Goal: Task Accomplishment & Management: Manage account settings

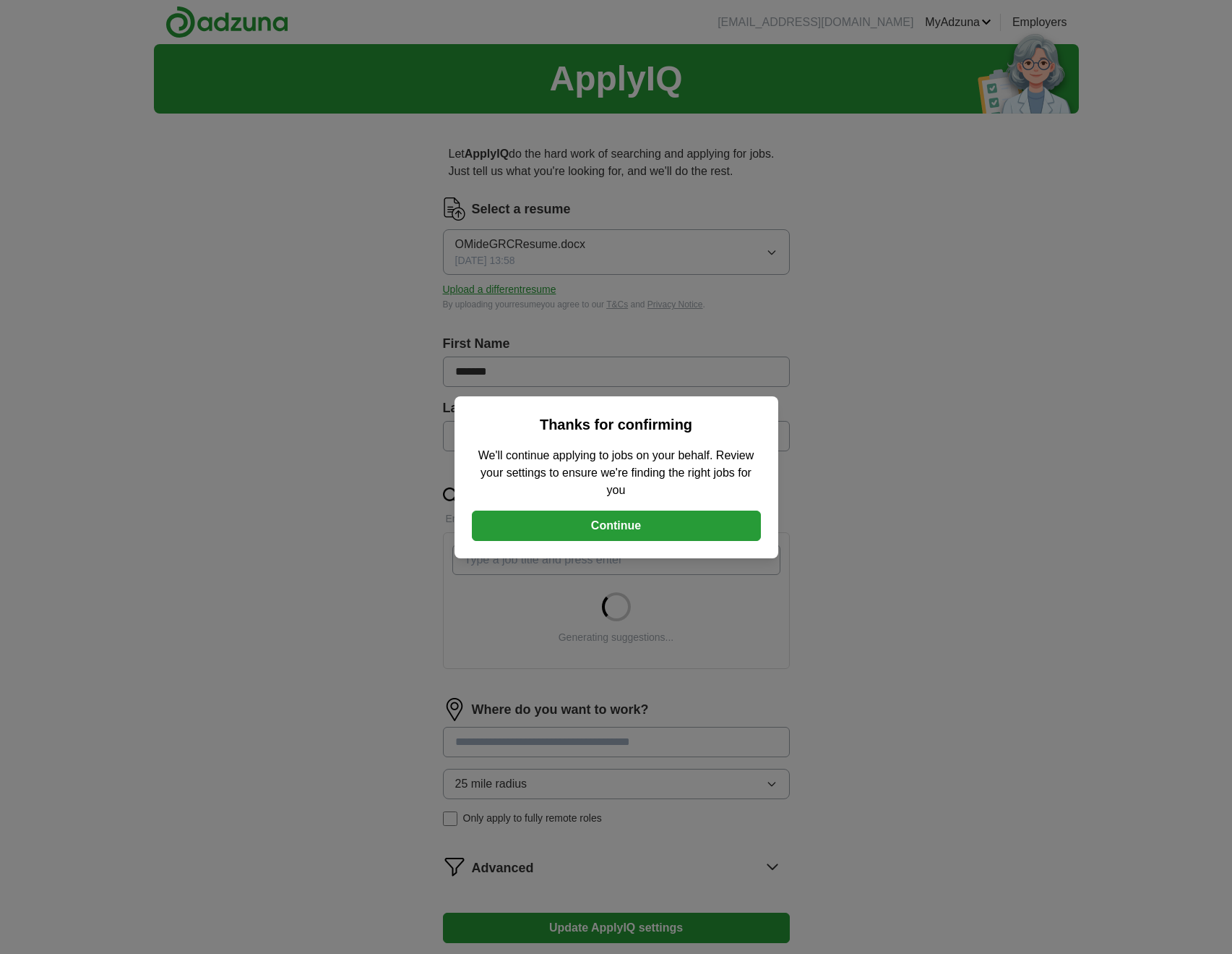
click at [652, 530] on button "Continue" at bounding box center [616, 525] width 289 height 30
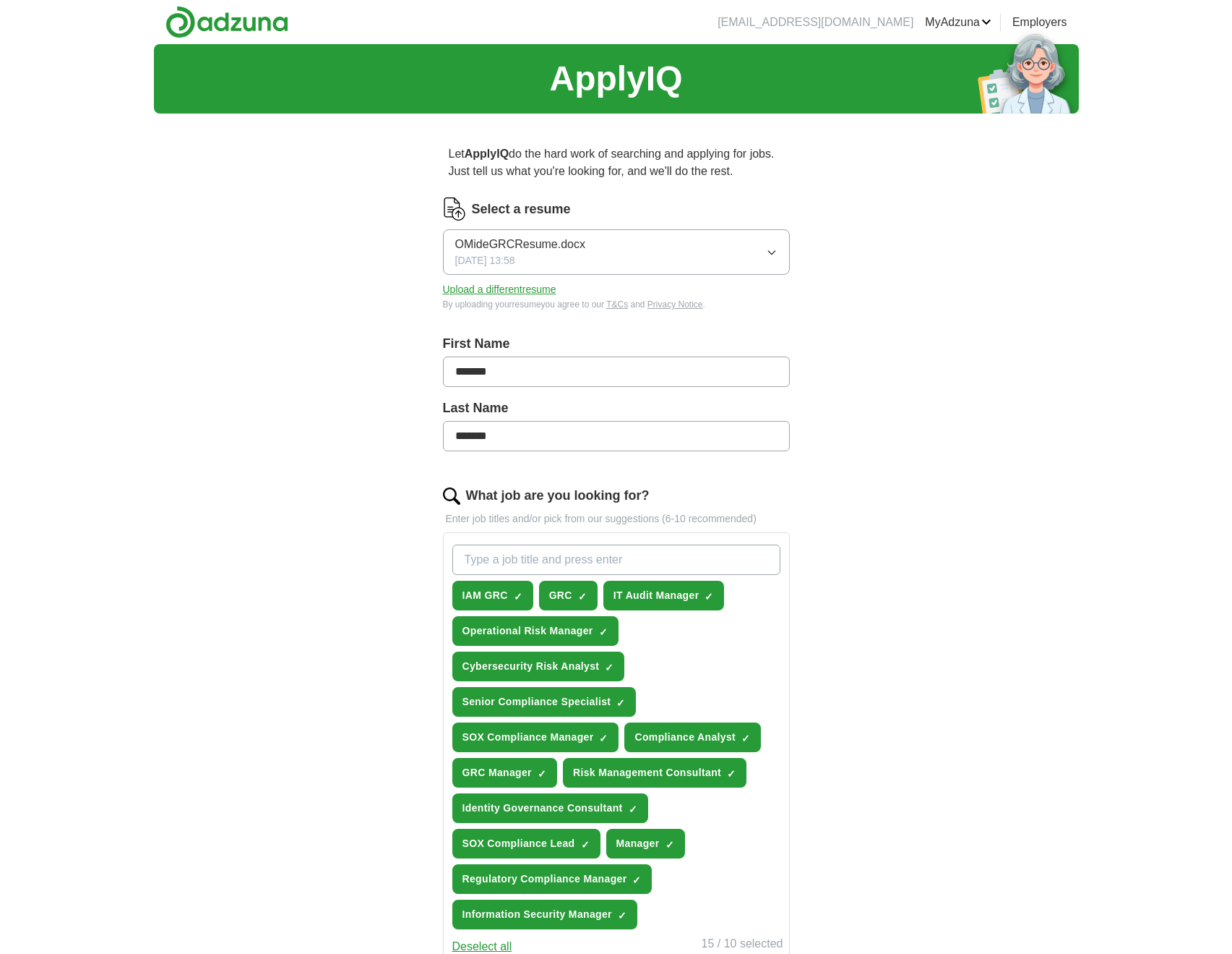
click at [768, 256] on icon "button" at bounding box center [772, 252] width 12 height 12
click at [268, 313] on div "ApplyIQ Let ApplyIQ do the hard work of searching and applying for jobs. Just t…" at bounding box center [616, 674] width 926 height 1260
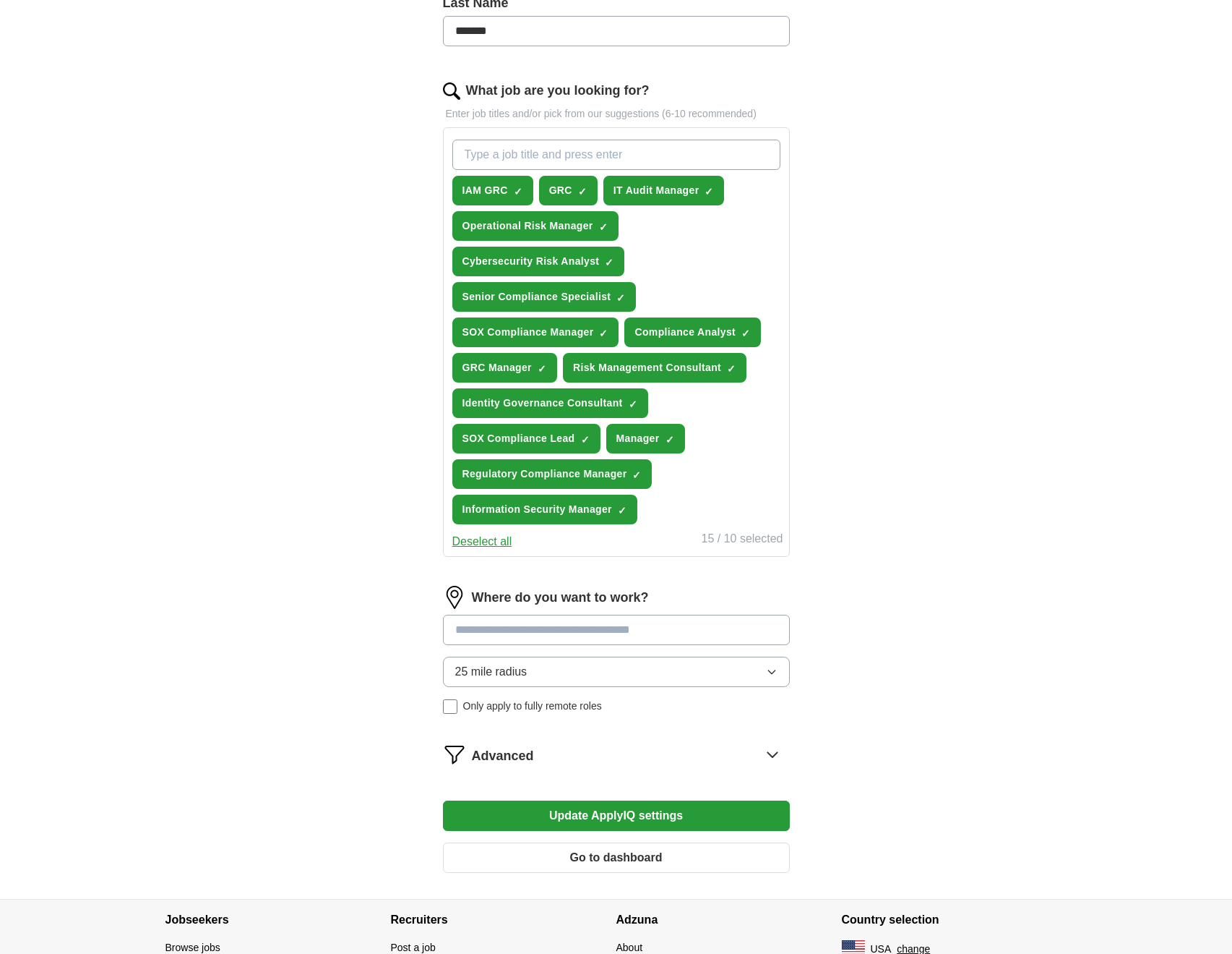
scroll to position [496, 0]
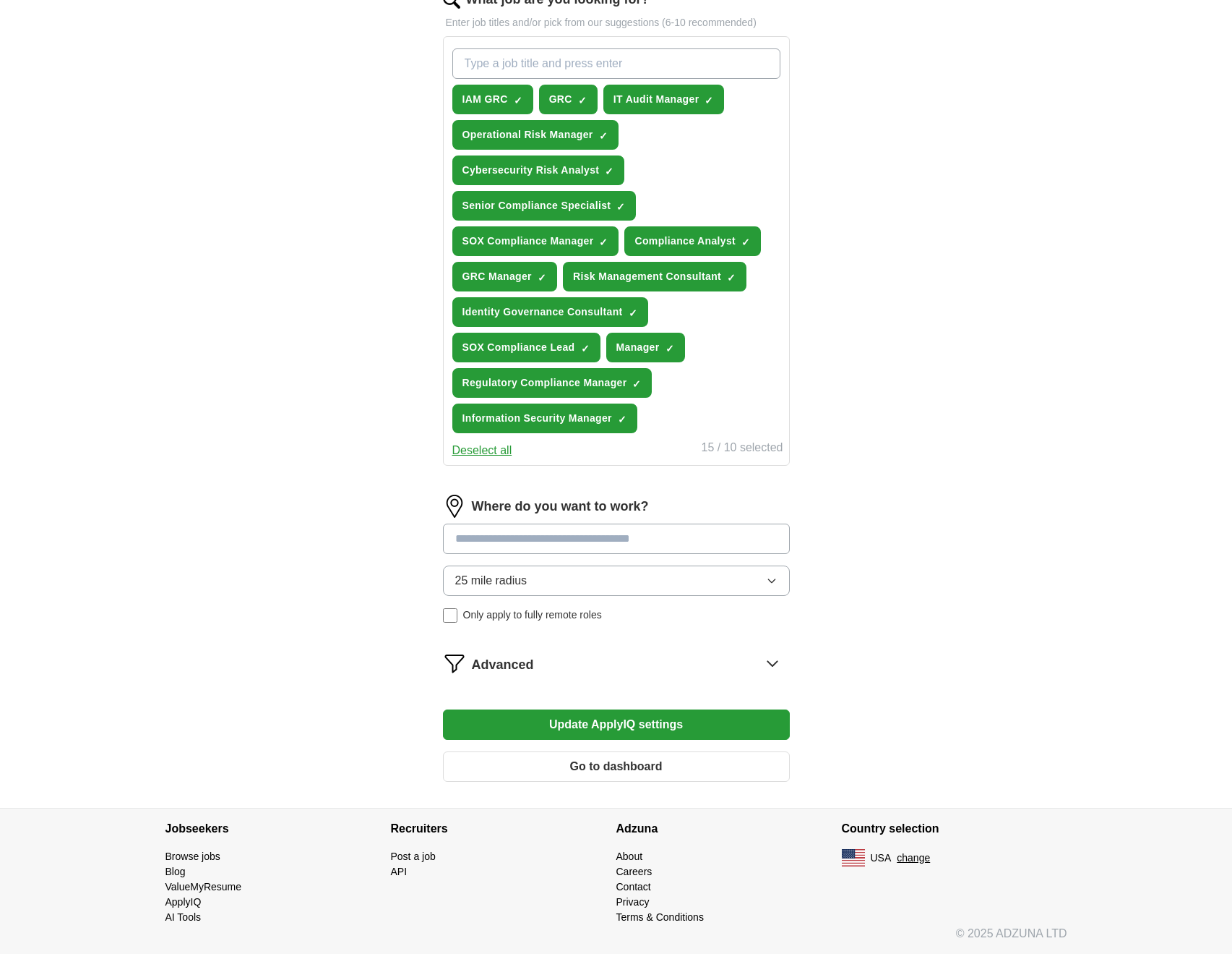
click at [519, 727] on button "Update ApplyIQ settings" at bounding box center [616, 724] width 347 height 30
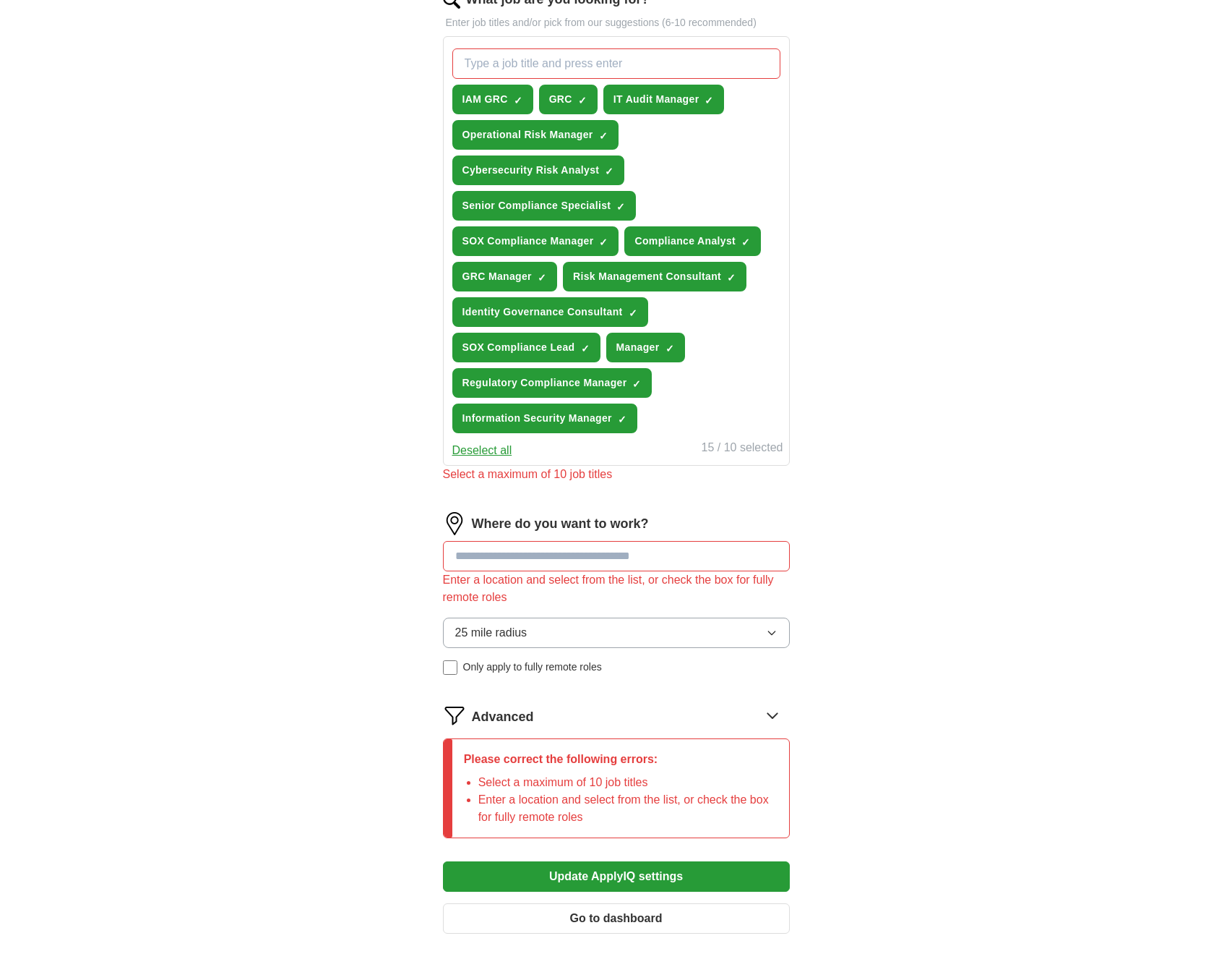
click at [712, 572] on div "Enter a location and select from the list, or check the box for fully remote ro…" at bounding box center [616, 588] width 347 height 34
click at [709, 570] on input at bounding box center [616, 555] width 347 height 30
type input "******"
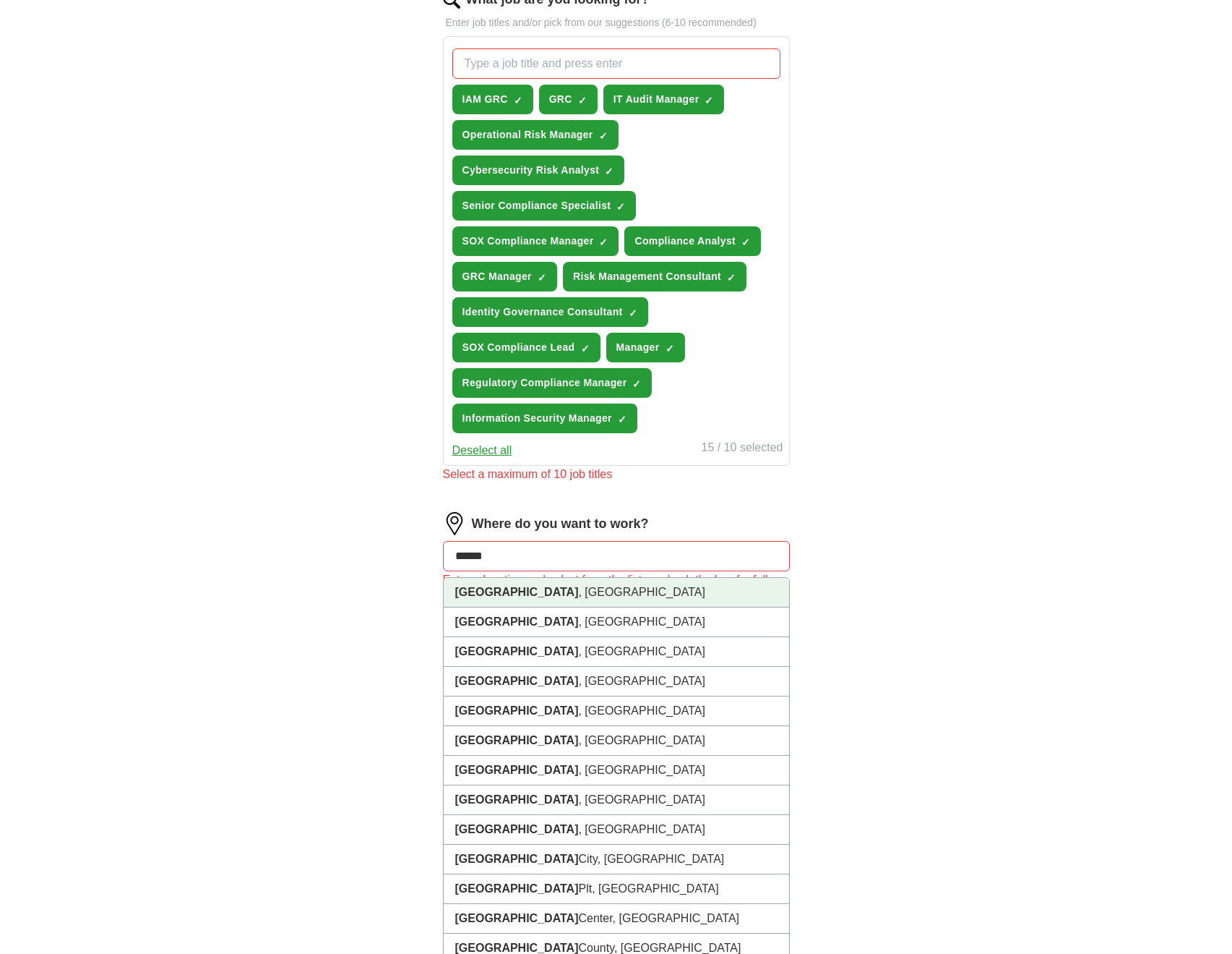
click at [699, 589] on li "[GEOGRAPHIC_DATA] , [GEOGRAPHIC_DATA]" at bounding box center [616, 593] width 345 height 30
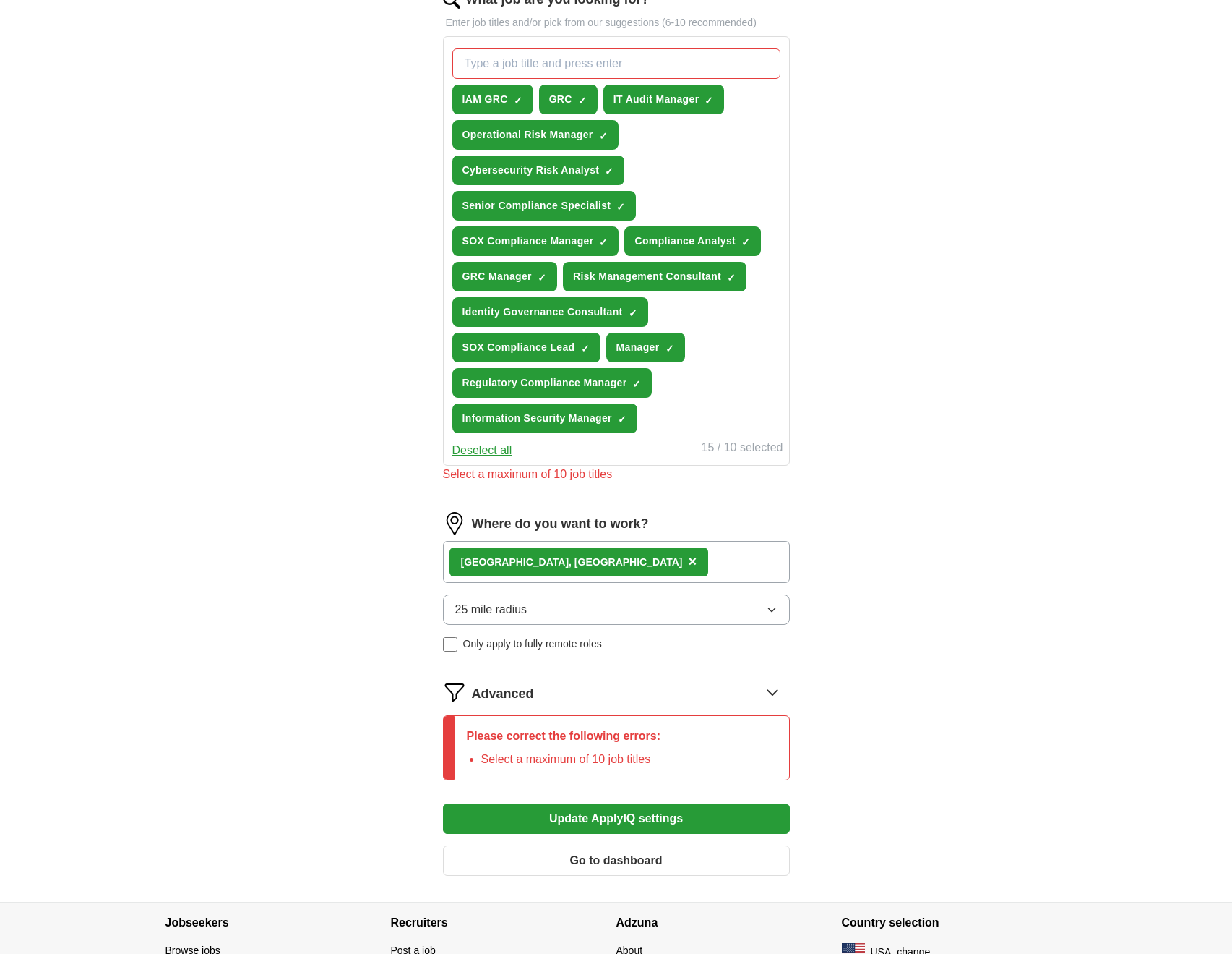
click at [717, 566] on div "[GEOGRAPHIC_DATA] , [GEOGRAPHIC_DATA] ×" at bounding box center [616, 562] width 347 height 42
click at [694, 559] on div "[GEOGRAPHIC_DATA] , [GEOGRAPHIC_DATA] ×" at bounding box center [616, 562] width 347 height 42
click at [613, 557] on div "[GEOGRAPHIC_DATA] , [GEOGRAPHIC_DATA] ×" at bounding box center [616, 562] width 347 height 42
click at [594, 551] on div "[GEOGRAPHIC_DATA] , [GEOGRAPHIC_DATA] ×" at bounding box center [616, 562] width 347 height 42
click at [551, 566] on div "[GEOGRAPHIC_DATA] , [GEOGRAPHIC_DATA] ×" at bounding box center [616, 562] width 347 height 42
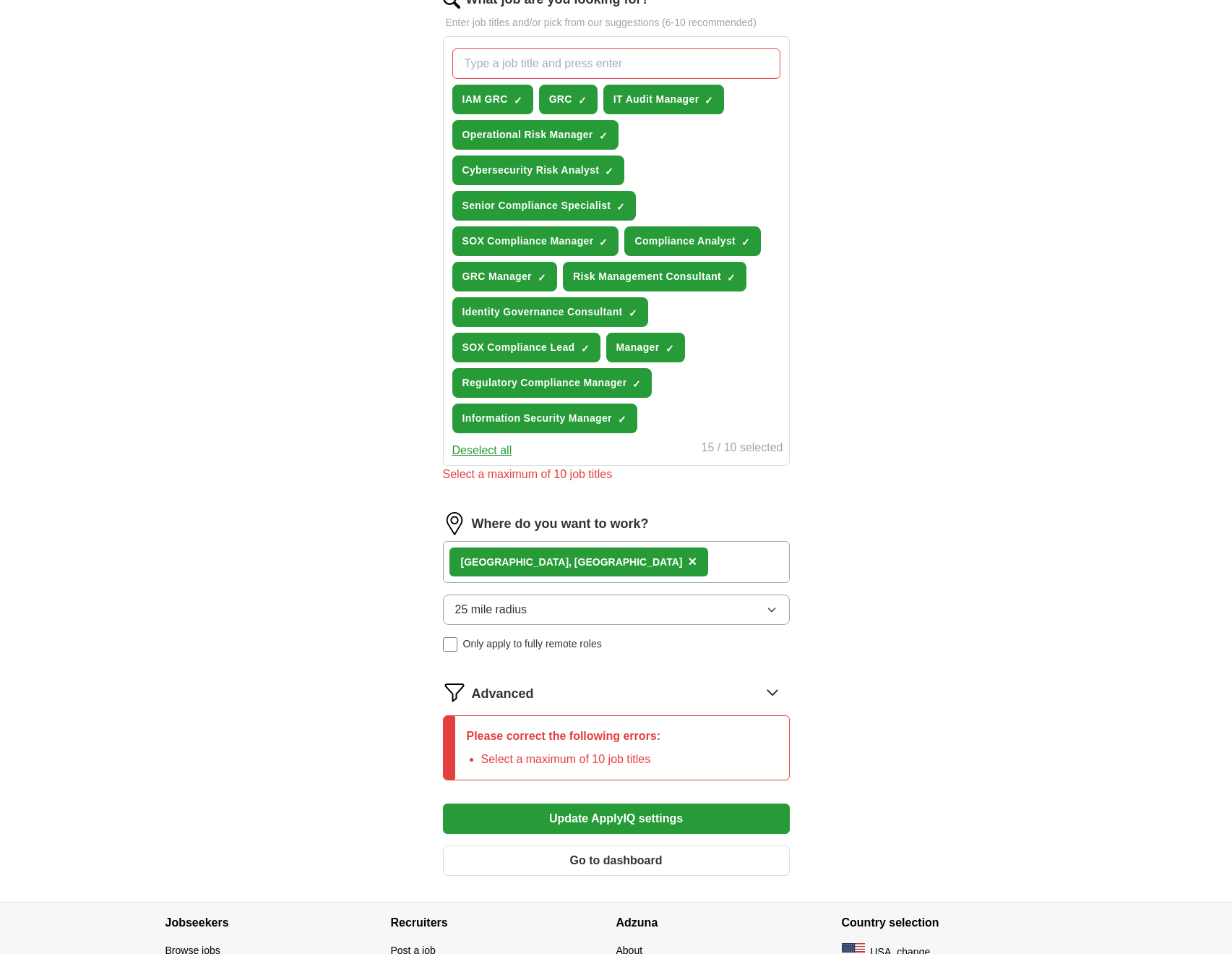
click at [688, 561] on span "×" at bounding box center [692, 561] width 9 height 16
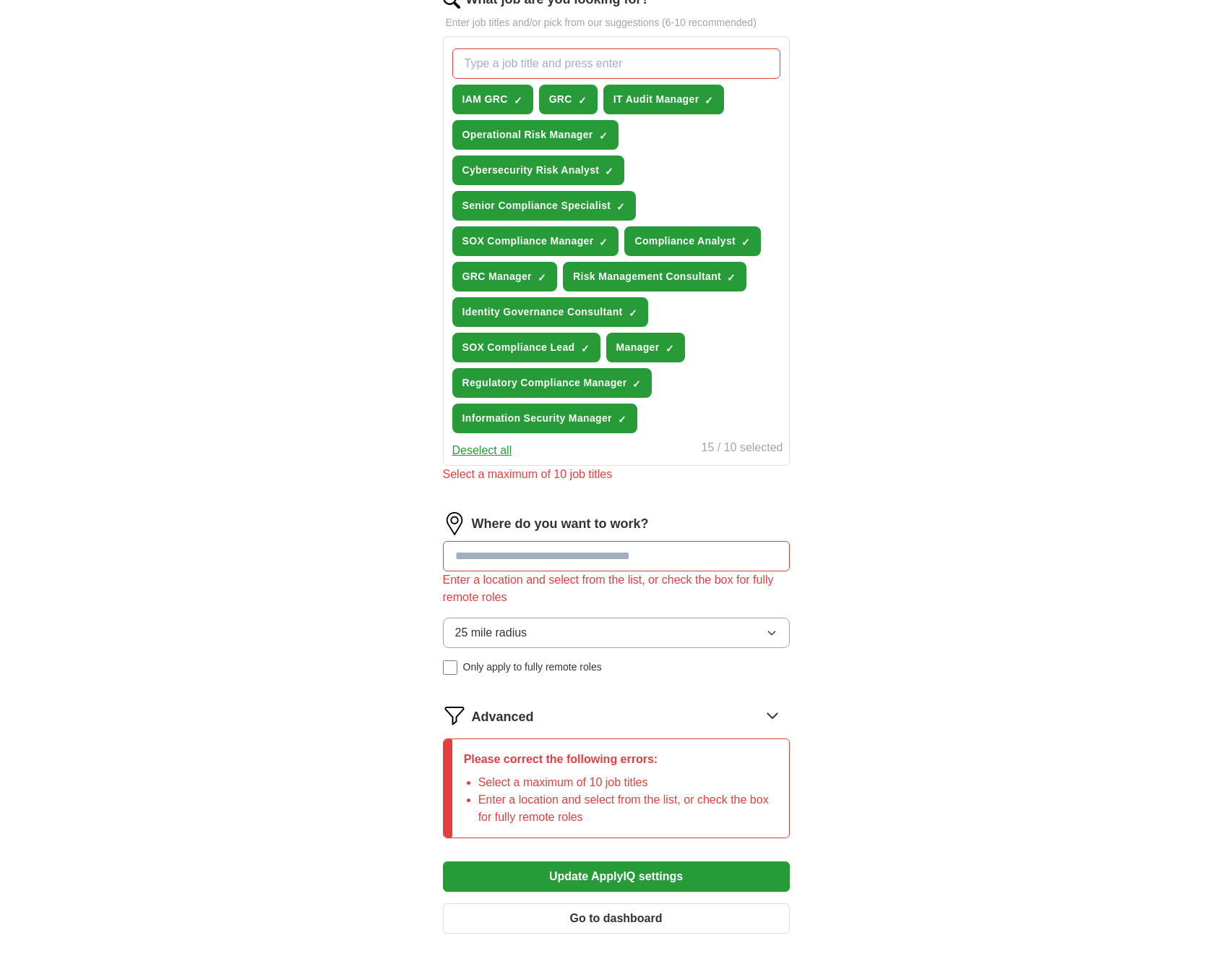
click at [555, 565] on input at bounding box center [616, 555] width 347 height 30
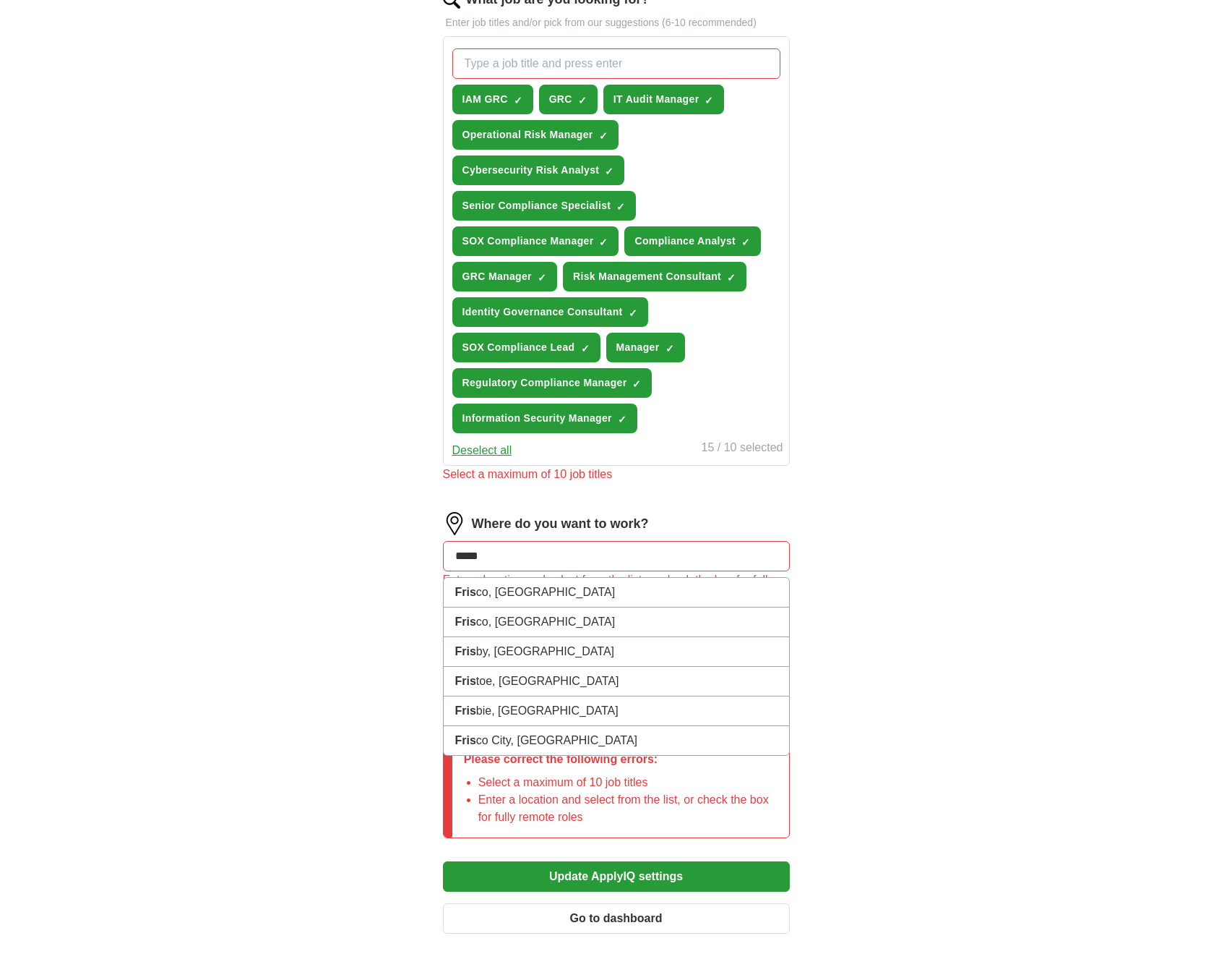
type input "******"
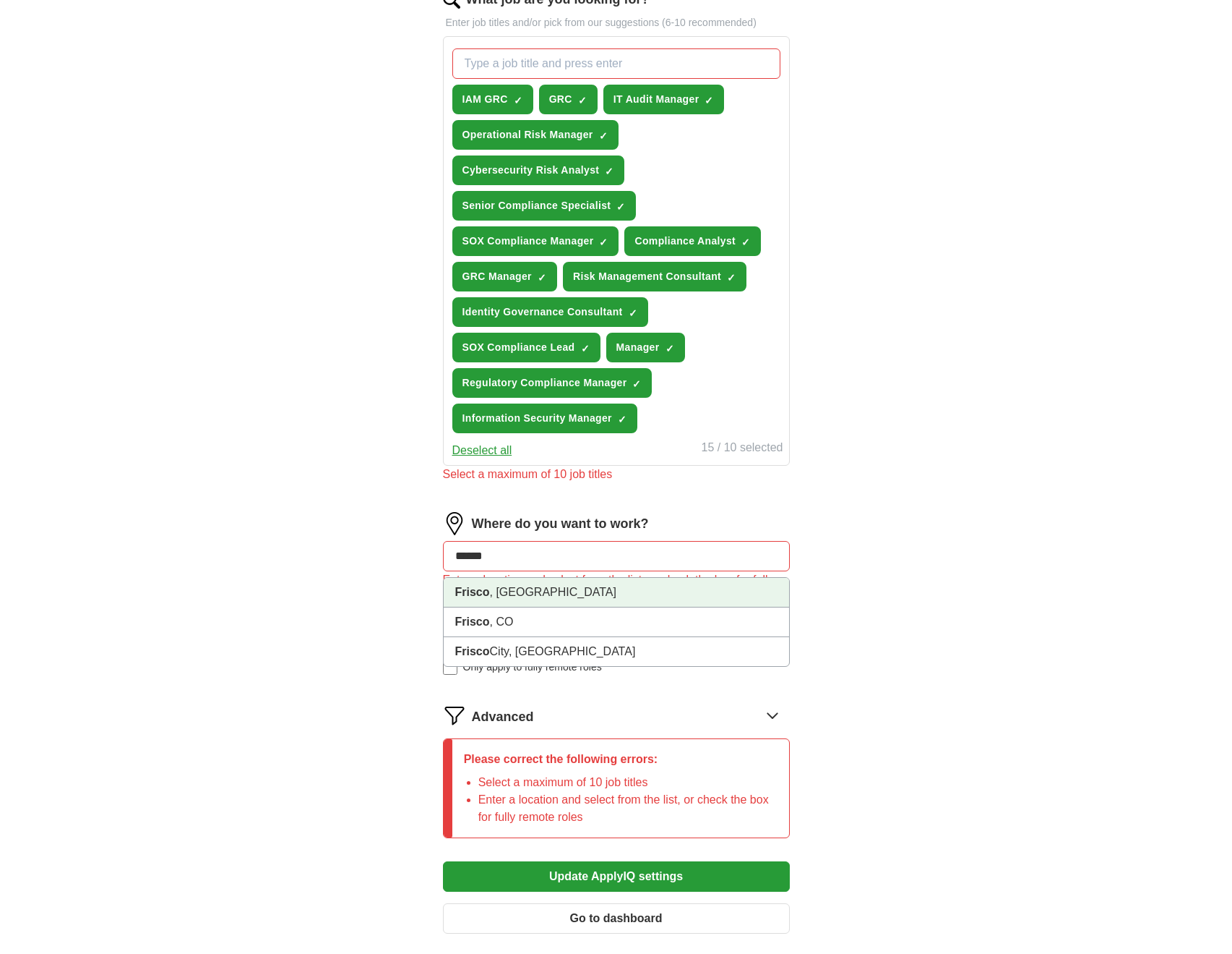
click at [477, 594] on strong "Frisco" at bounding box center [473, 592] width 34 height 12
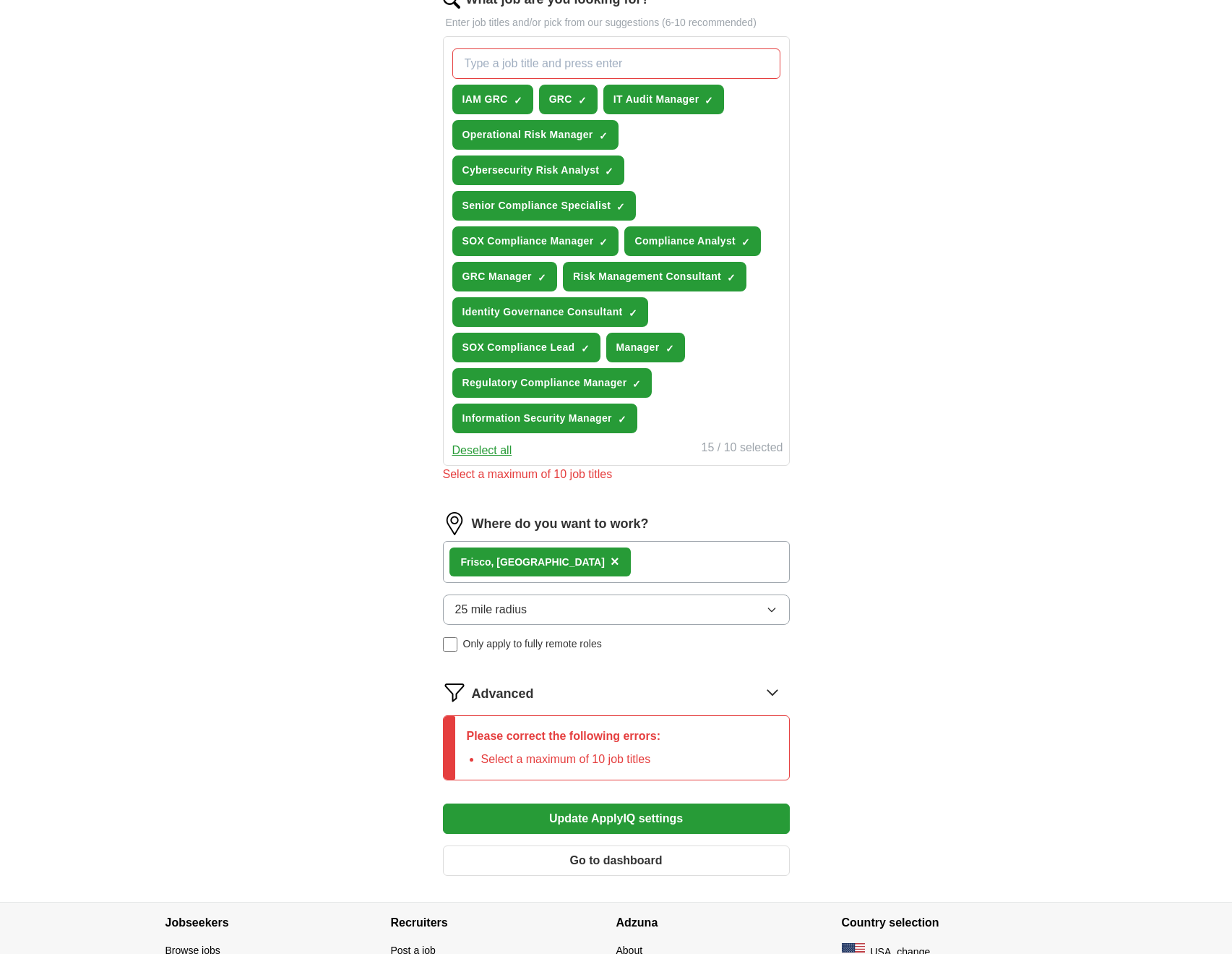
click at [973, 564] on div "ApplyIQ Let ApplyIQ do the hard work of searching and applying for jobs. Just t…" at bounding box center [616, 225] width 926 height 1353
click at [784, 688] on div "Advanced" at bounding box center [631, 692] width 318 height 23
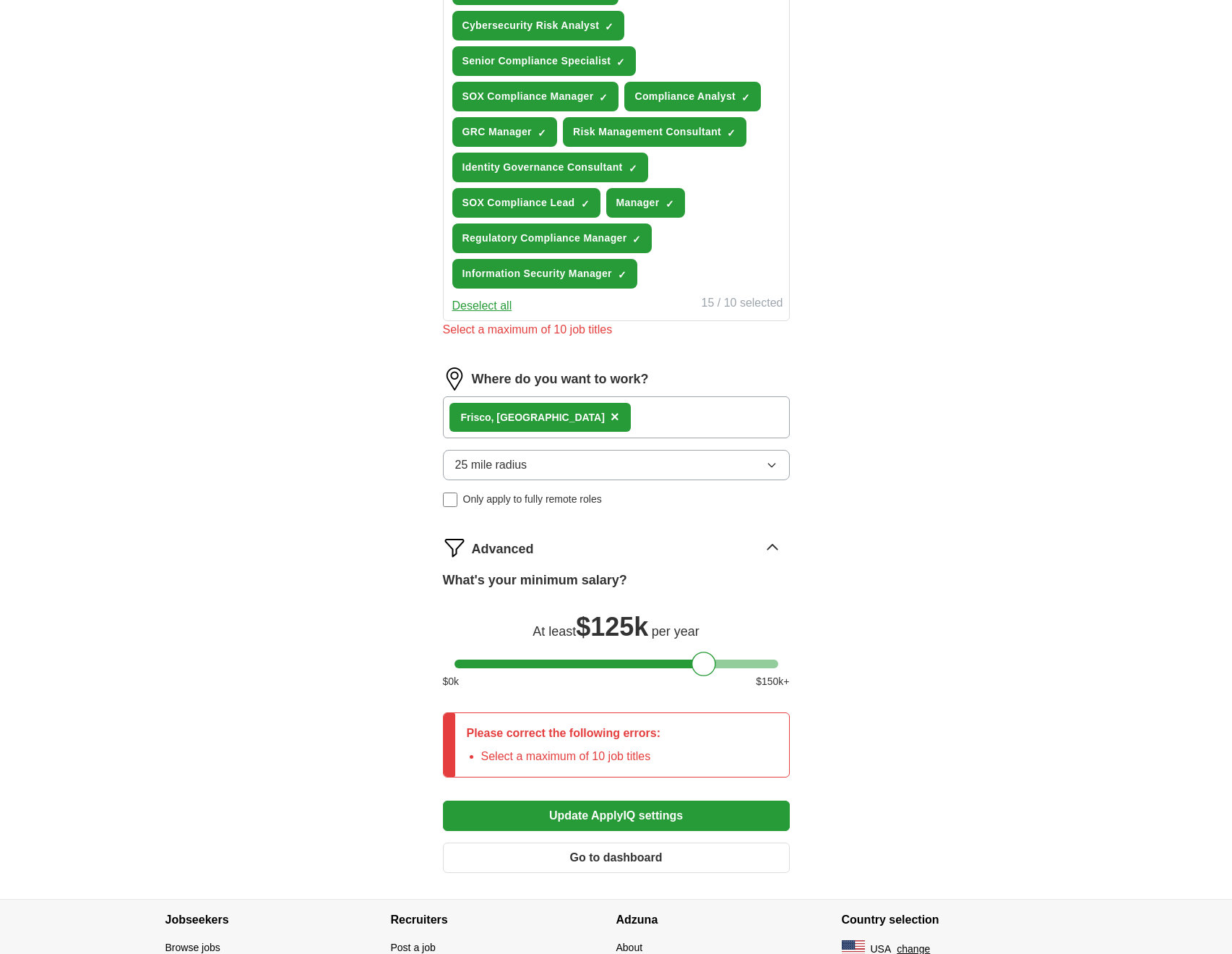
scroll to position [732, 0]
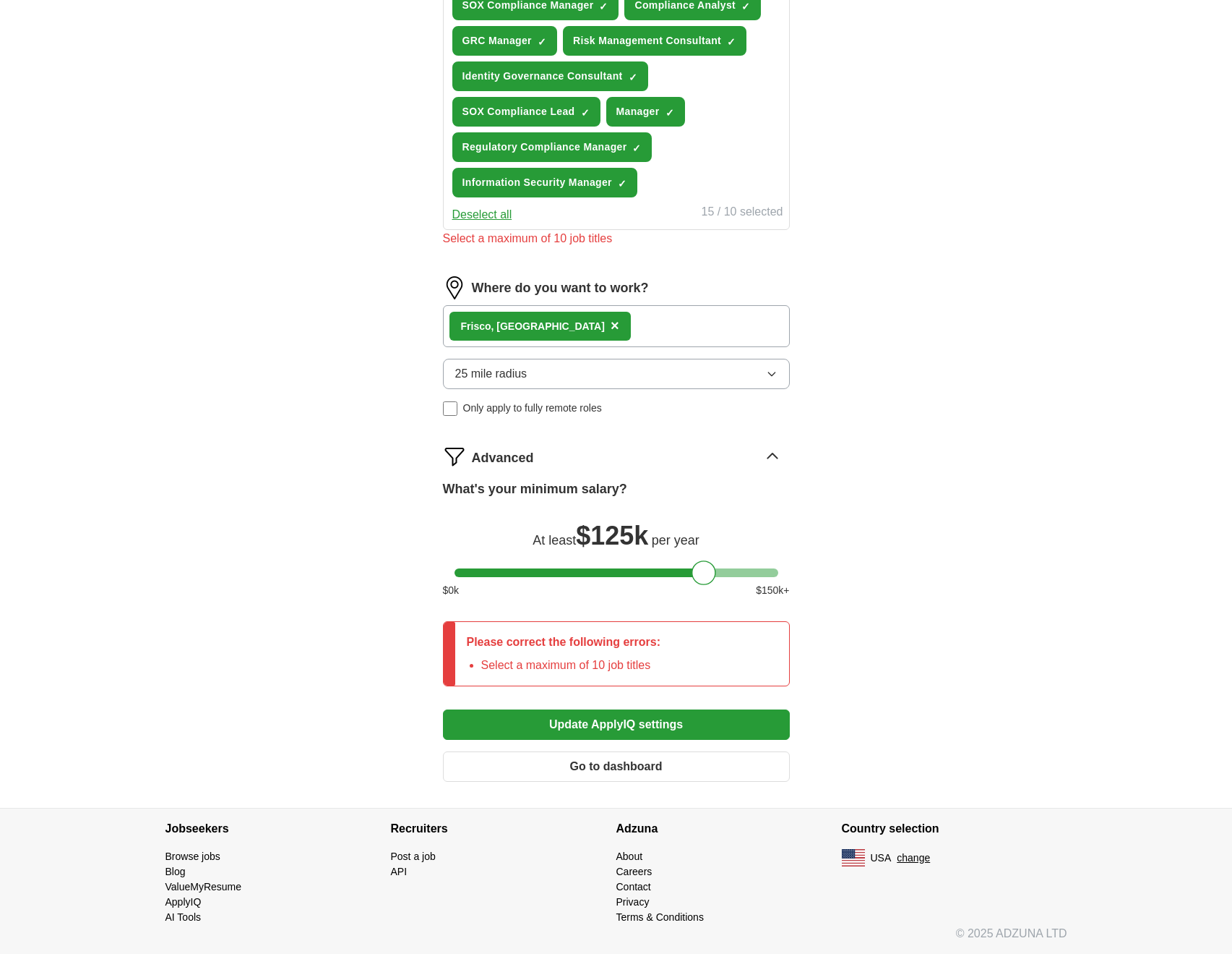
click at [661, 736] on button "Update ApplyIQ settings" at bounding box center [616, 724] width 347 height 30
click at [728, 352] on div "Where do you want to work? Frisco , [GEOGRAPHIC_DATA] × 25 mile radius Only app…" at bounding box center [616, 352] width 347 height 151
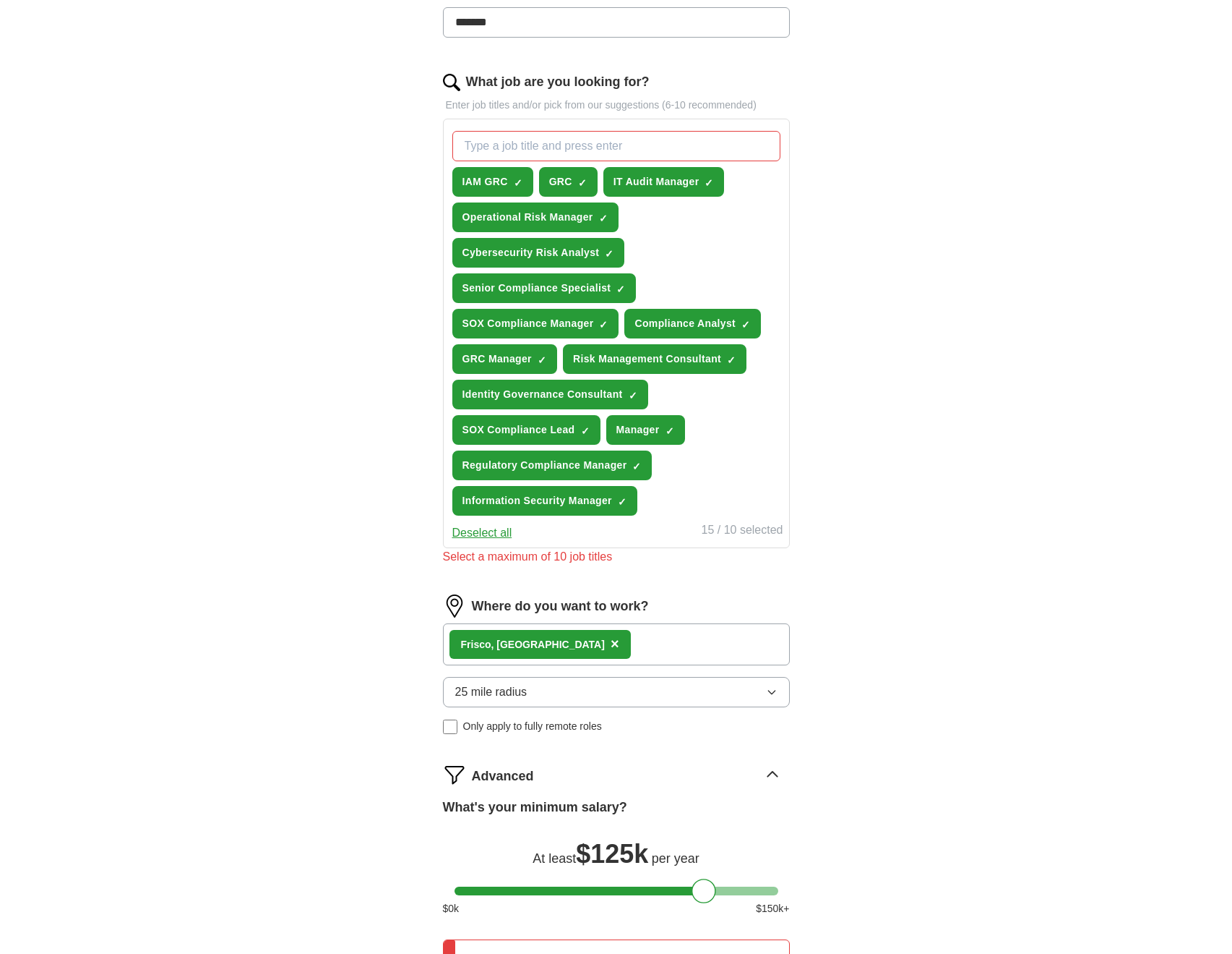
scroll to position [298, 0]
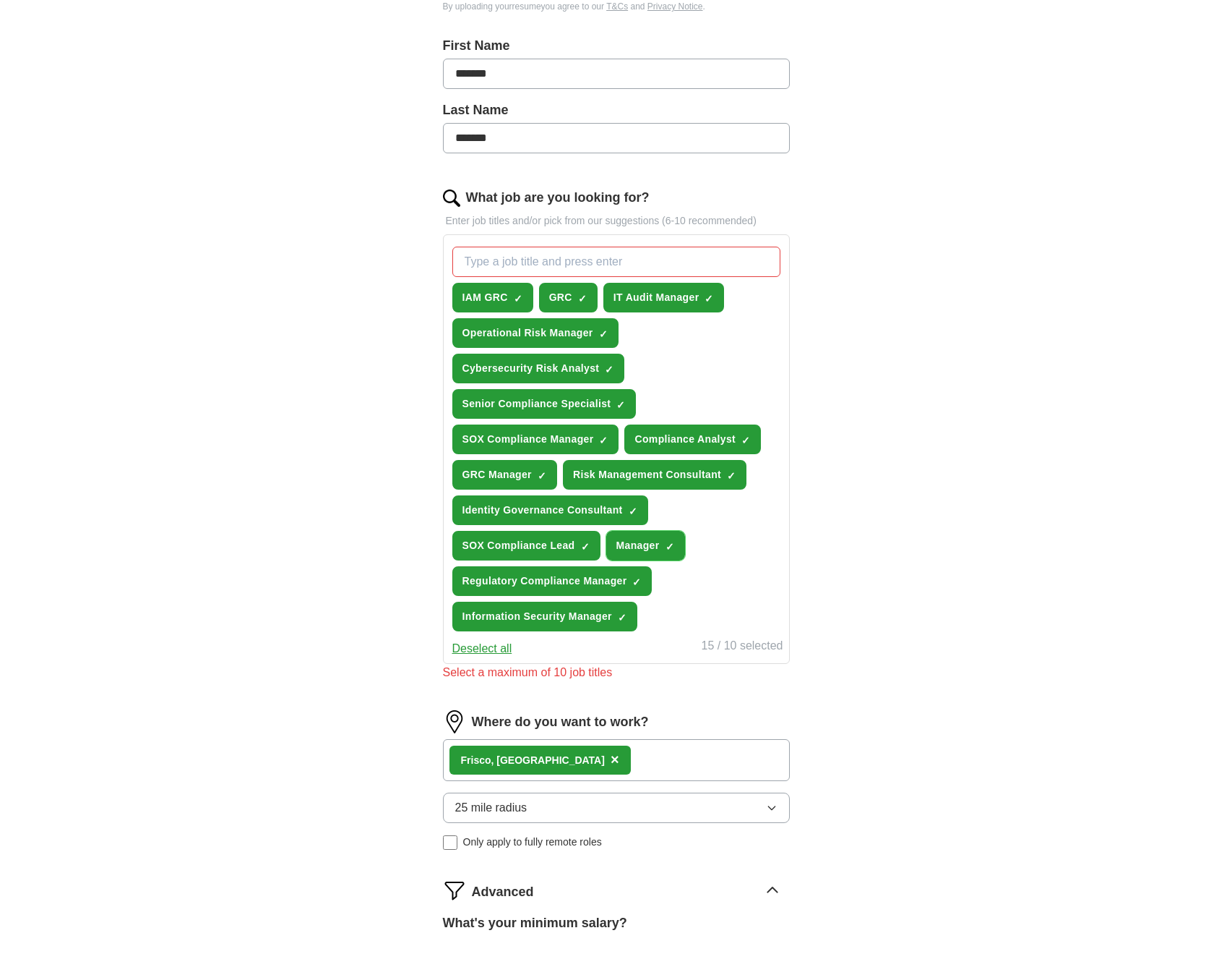
click at [0, 0] on span "×" at bounding box center [0, 0] width 0 height 0
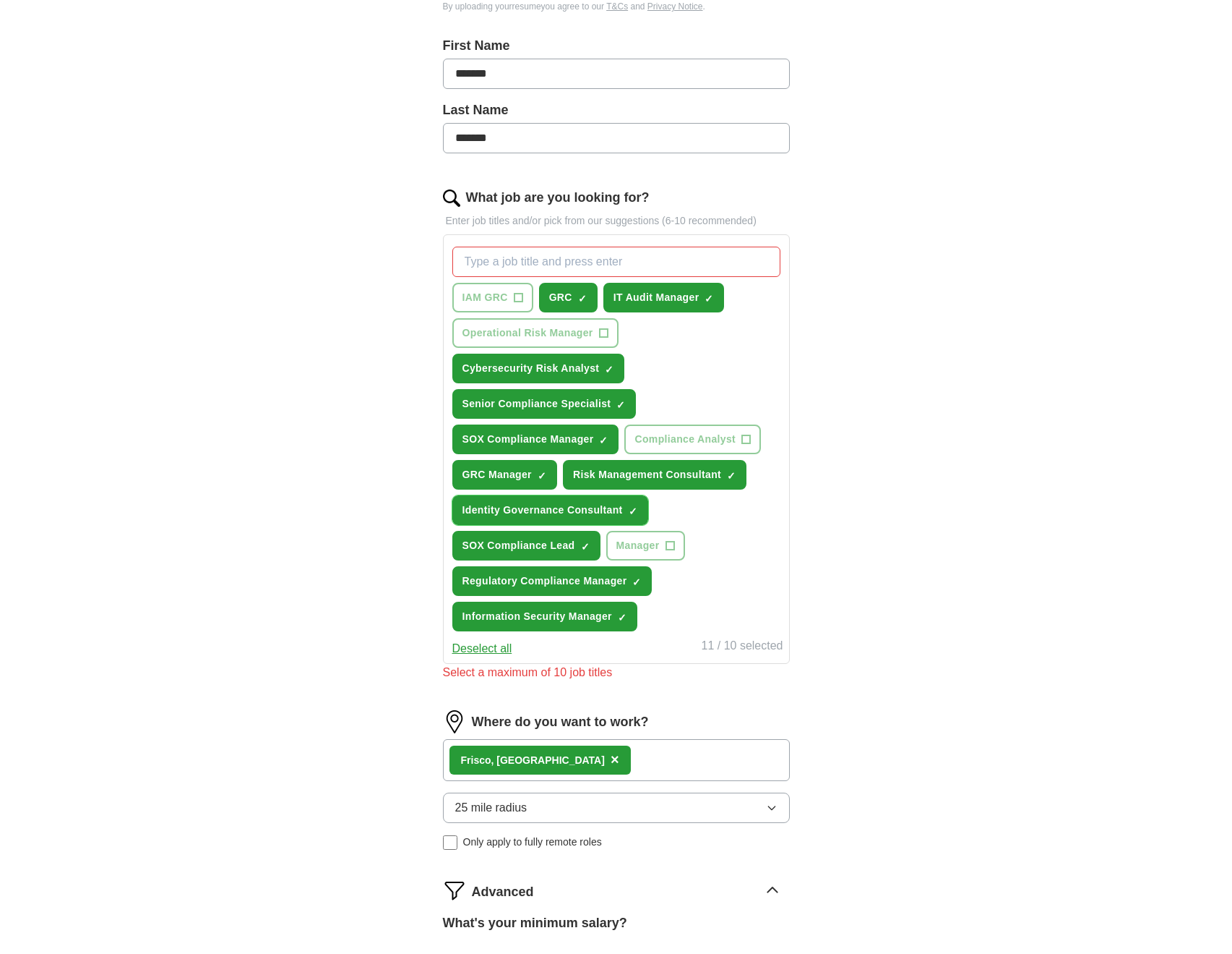
click at [638, 509] on button "Identity Governance Consultant ✓ ×" at bounding box center [550, 510] width 196 height 30
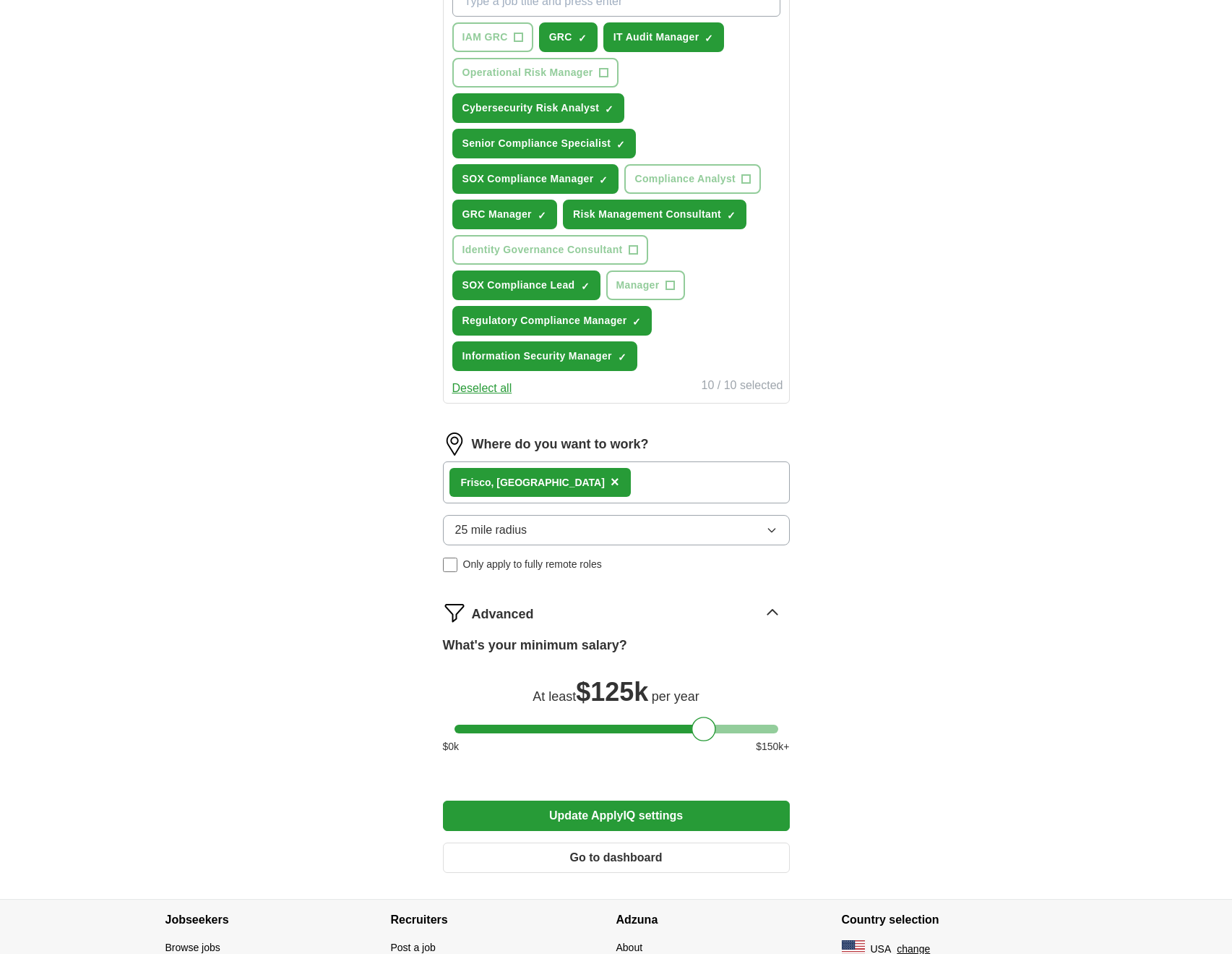
scroll to position [587, 0]
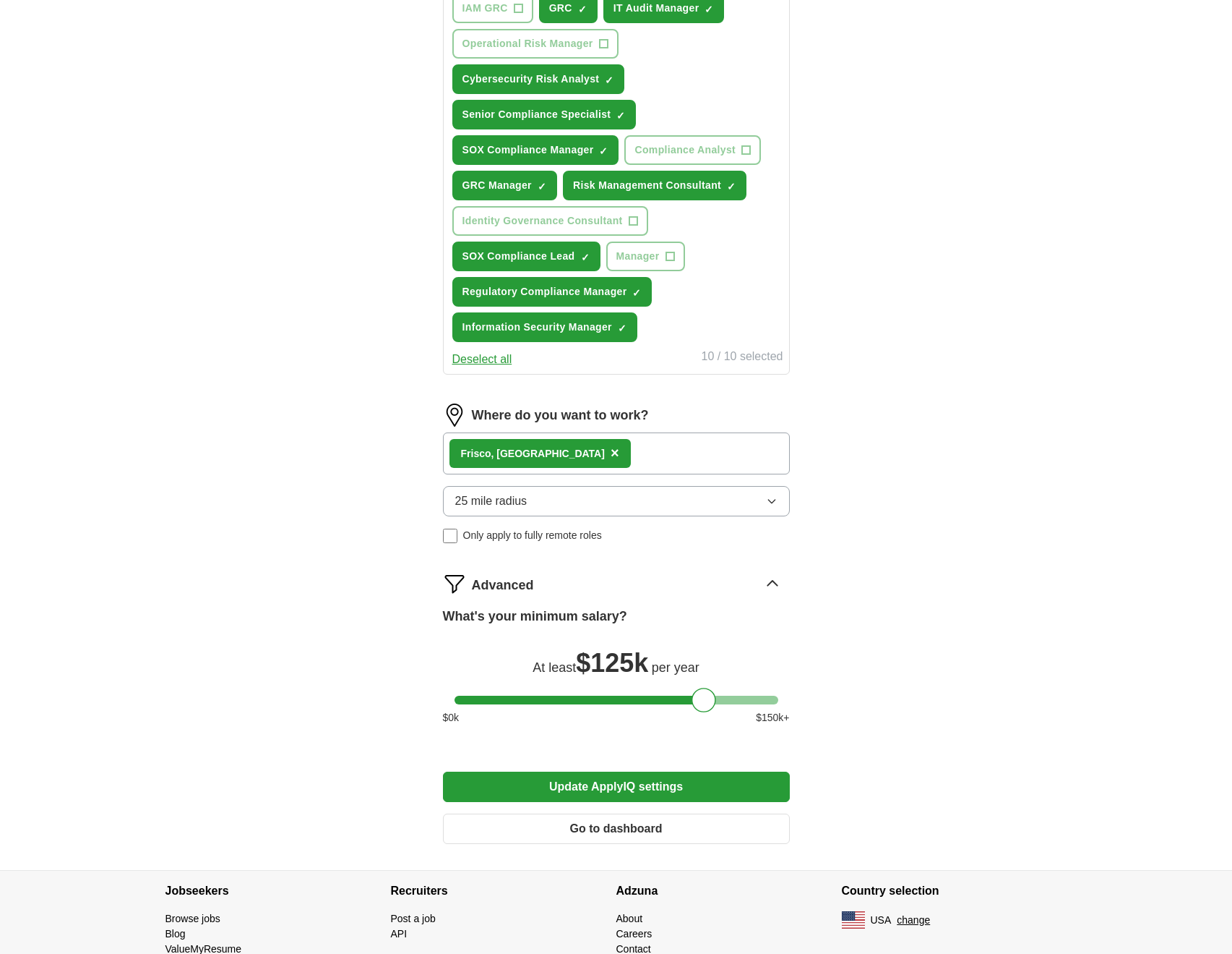
click at [632, 777] on button "Update ApplyIQ settings" at bounding box center [616, 786] width 347 height 30
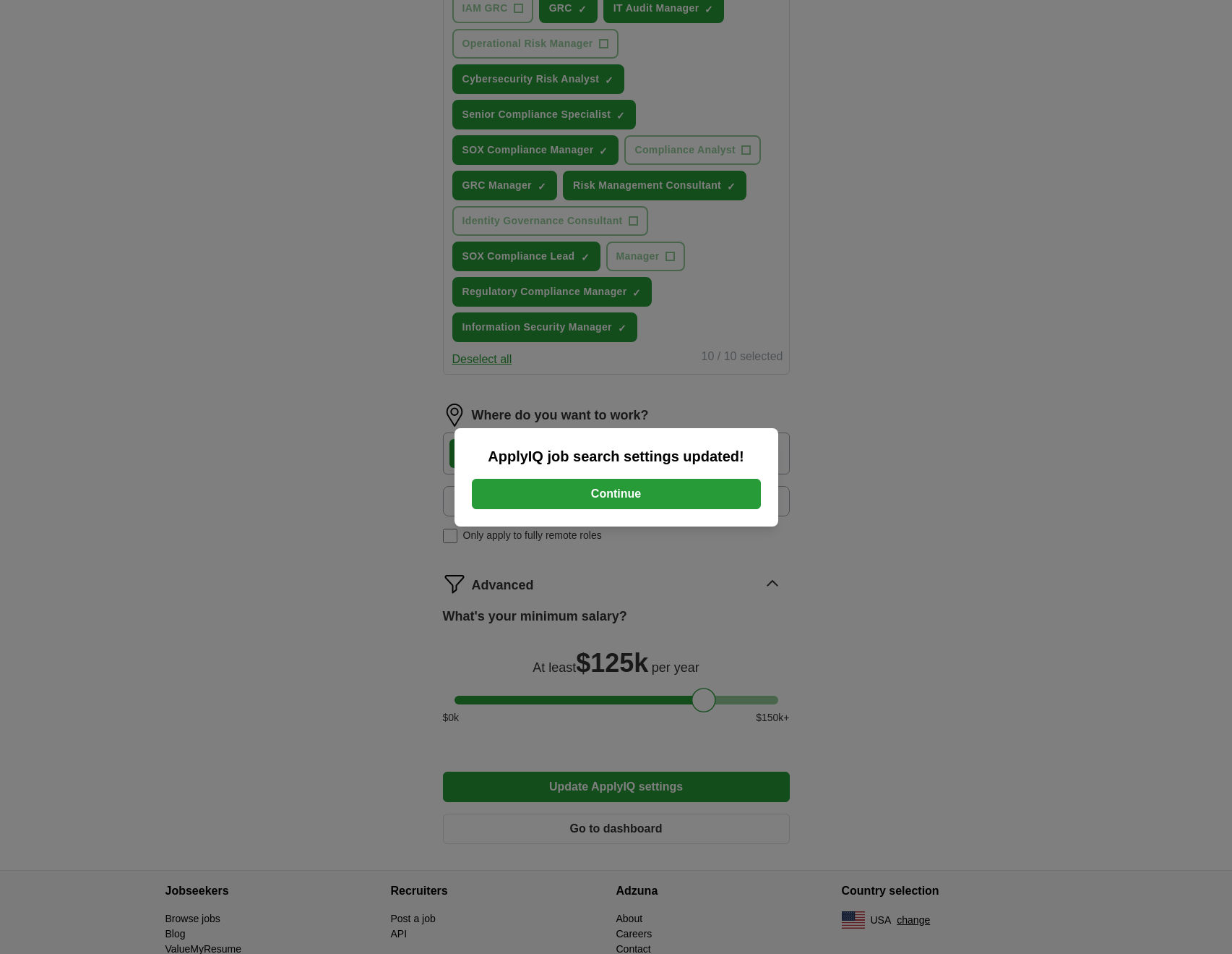
click at [688, 490] on button "Continue" at bounding box center [616, 494] width 289 height 30
